Goal: Find contact information: Find contact information

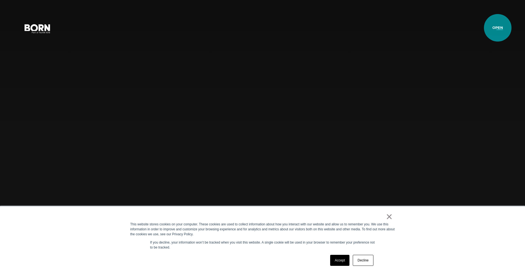
click at [497, 28] on button "Primary Menu" at bounding box center [499, 29] width 13 height 12
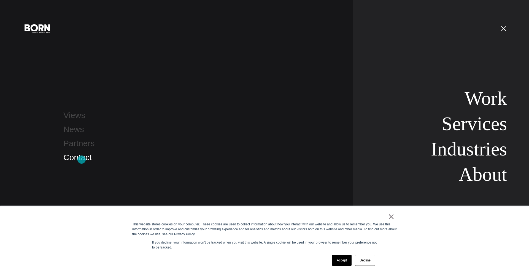
click at [82, 161] on link "Contact" at bounding box center [77, 157] width 28 height 9
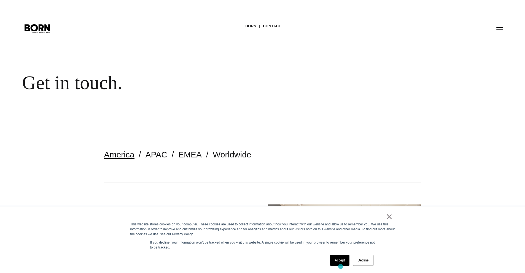
click at [340, 267] on div "Accept Decline" at bounding box center [351, 260] width 47 height 14
click at [332, 262] on link "Accept" at bounding box center [340, 260] width 20 height 11
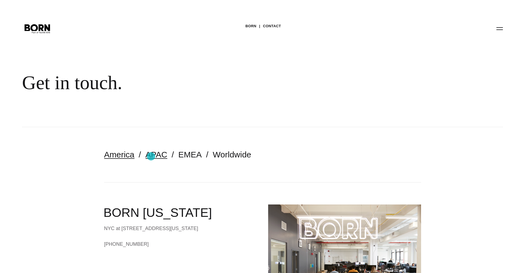
click at [151, 156] on link "APAC" at bounding box center [156, 154] width 22 height 9
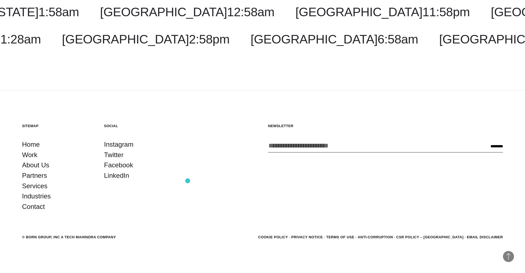
scroll to position [1184, 0]
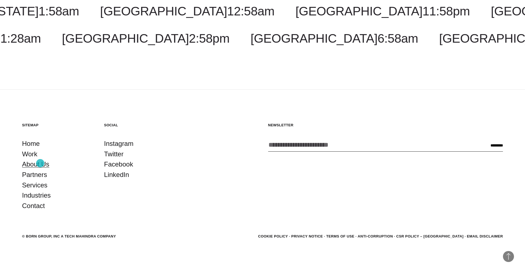
click at [40, 164] on link "About Us" at bounding box center [35, 164] width 27 height 10
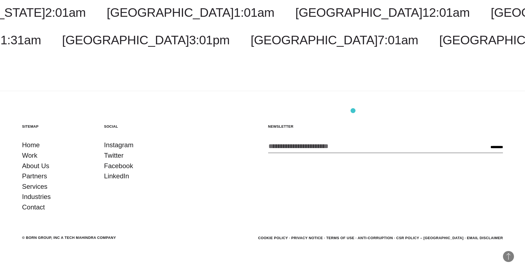
scroll to position [2159, 0]
